Goal: Navigation & Orientation: Find specific page/section

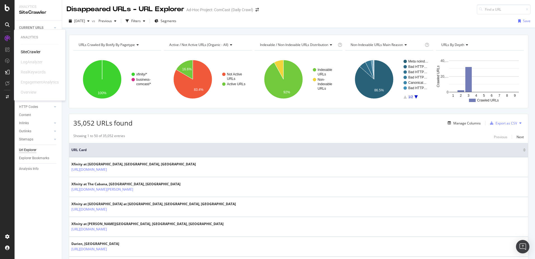
click at [28, 51] on div "SiteCrawler" at bounding box center [31, 52] width 20 height 6
